Goal: Transaction & Acquisition: Purchase product/service

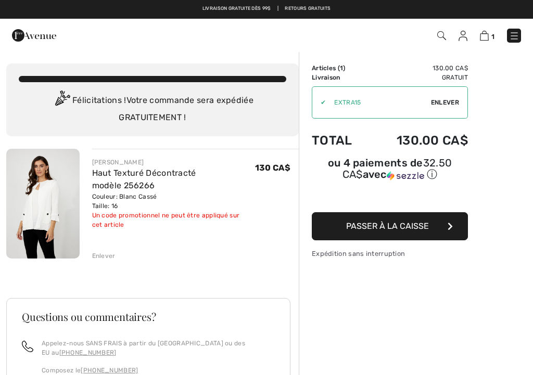
click at [56, 203] on img at bounding box center [42, 204] width 73 height 110
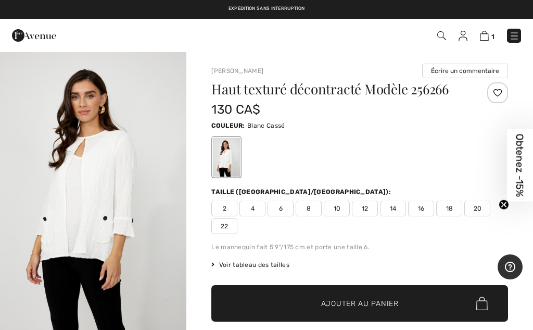
click at [97, 204] on img "1 / 4" at bounding box center [93, 191] width 186 height 280
click at [445, 213] on span "18" at bounding box center [449, 208] width 26 height 16
click at [358, 301] on span "Ajouter au panier" at bounding box center [360, 303] width 78 height 11
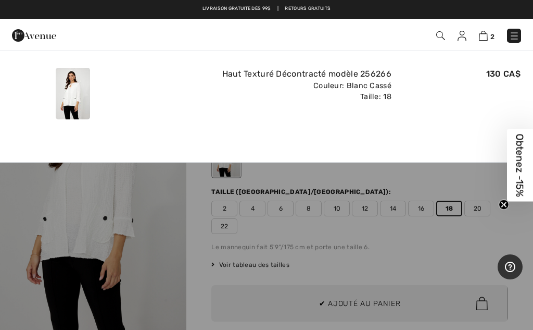
click at [487, 39] on img at bounding box center [483, 36] width 9 height 10
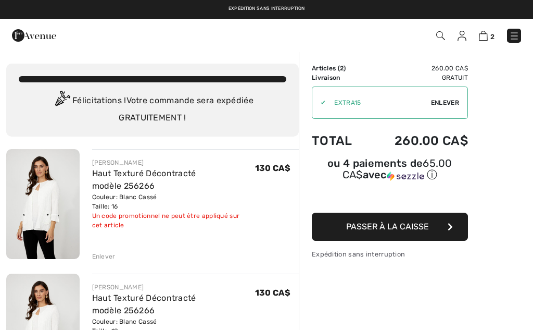
click at [110, 259] on div "Enlever" at bounding box center [103, 255] width 23 height 9
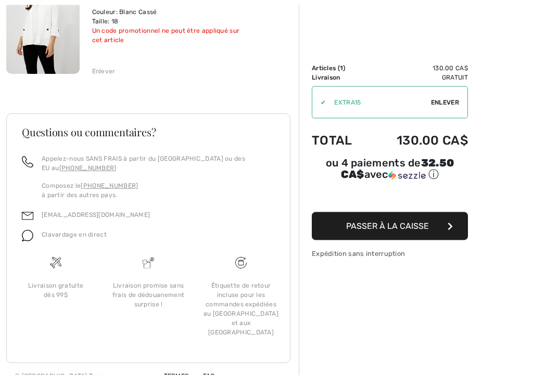
scroll to position [190, 0]
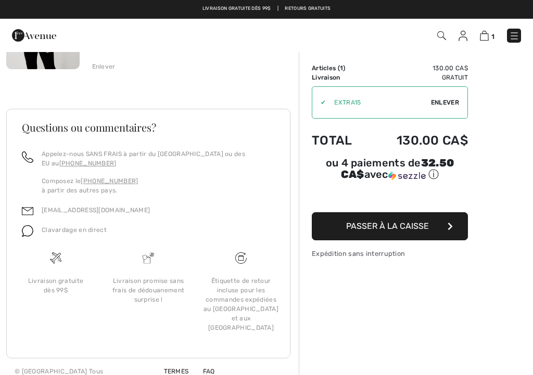
click at [94, 230] on span "Clavardage en direct" at bounding box center [74, 230] width 65 height 7
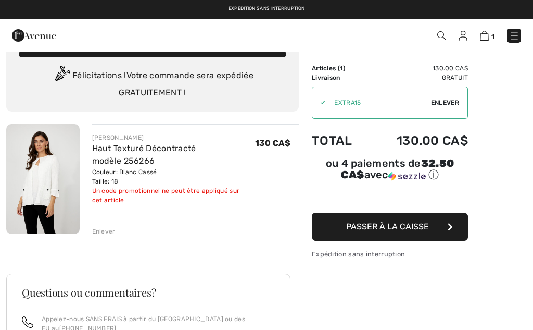
scroll to position [0, 0]
